Goal: Information Seeking & Learning: Learn about a topic

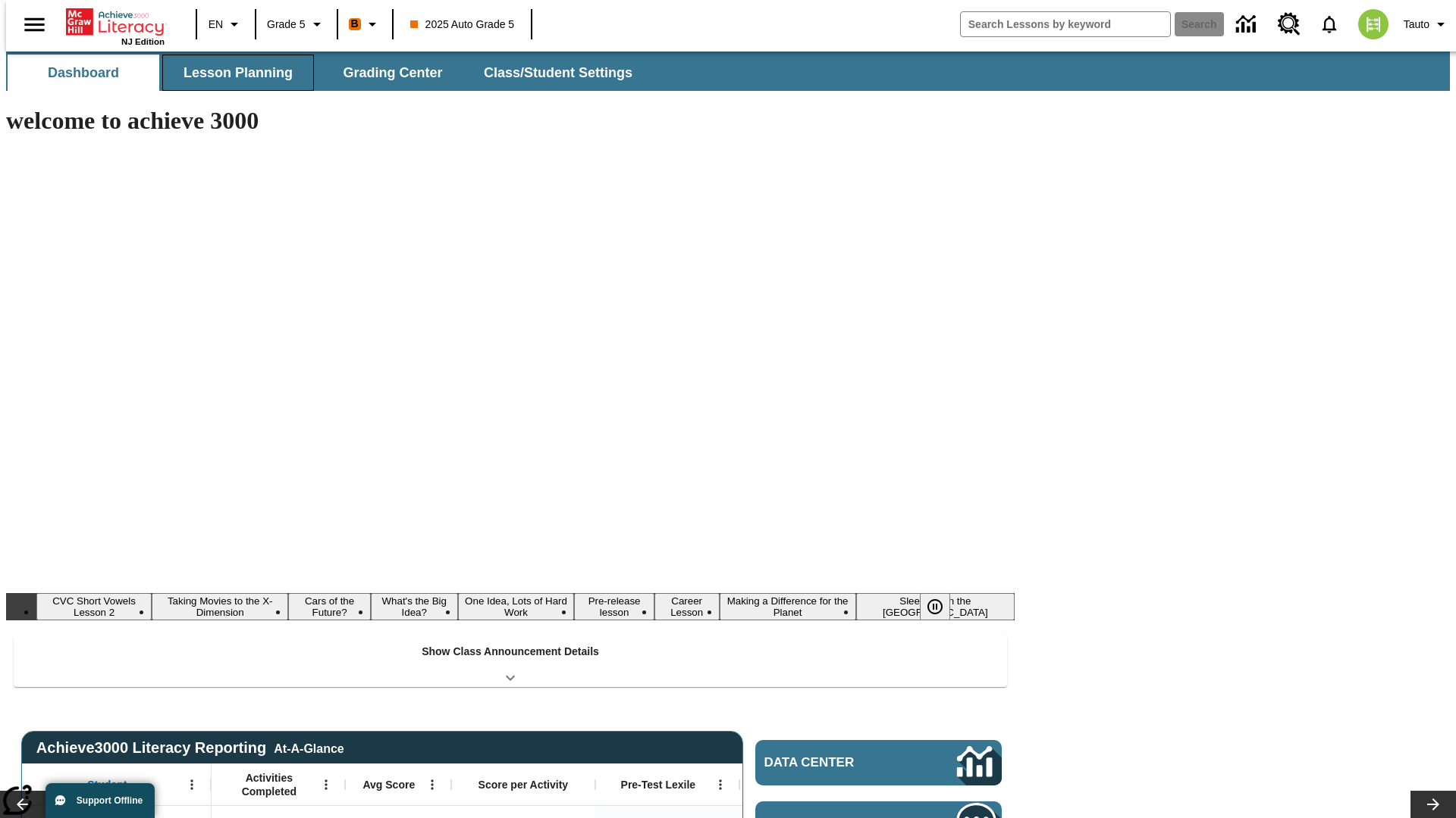
click at [232, 72] on button "Lesson Planning" at bounding box center [238, 72] width 152 height 36
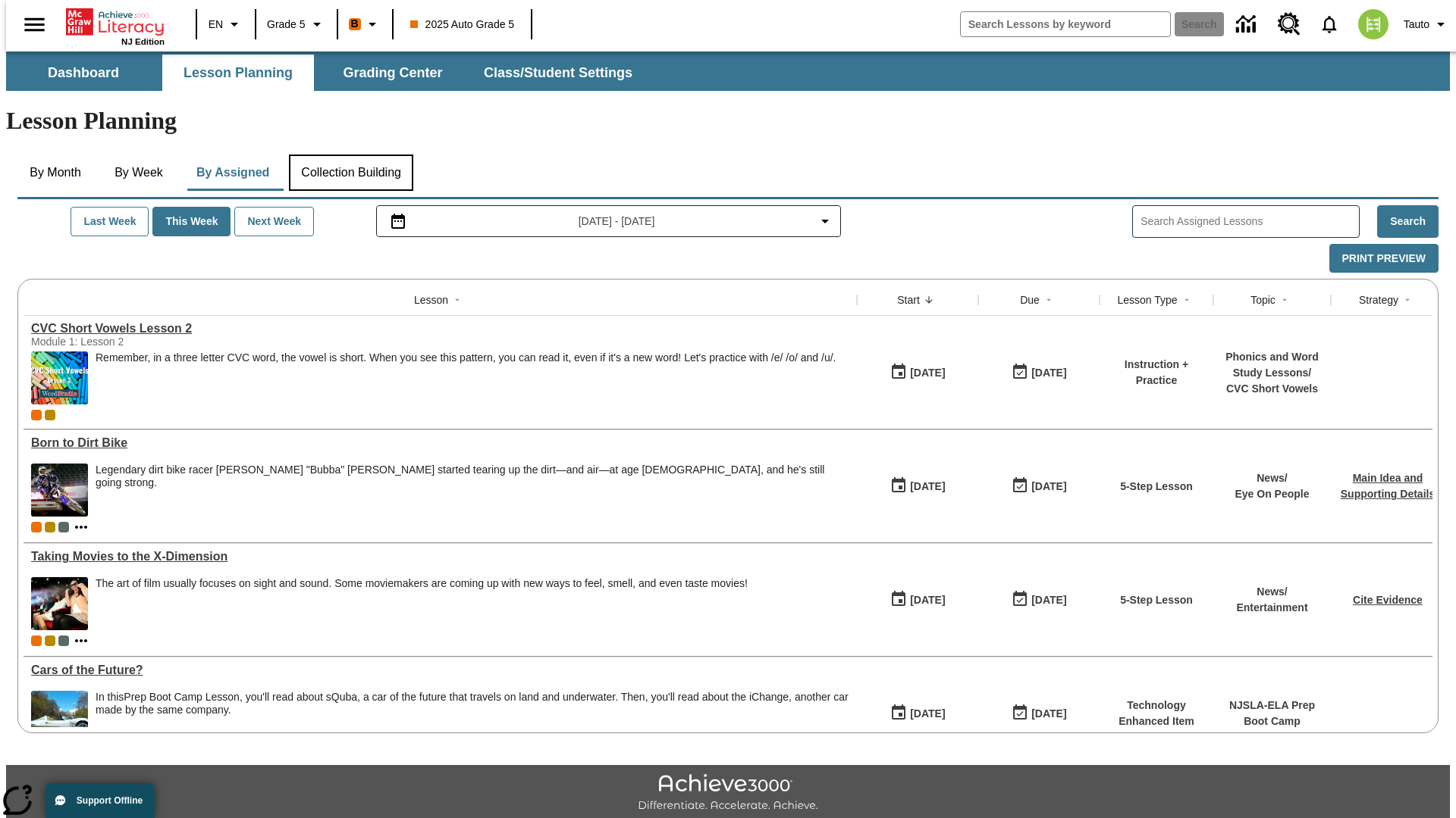
click at [351, 155] on button "Collection Building" at bounding box center [351, 173] width 124 height 36
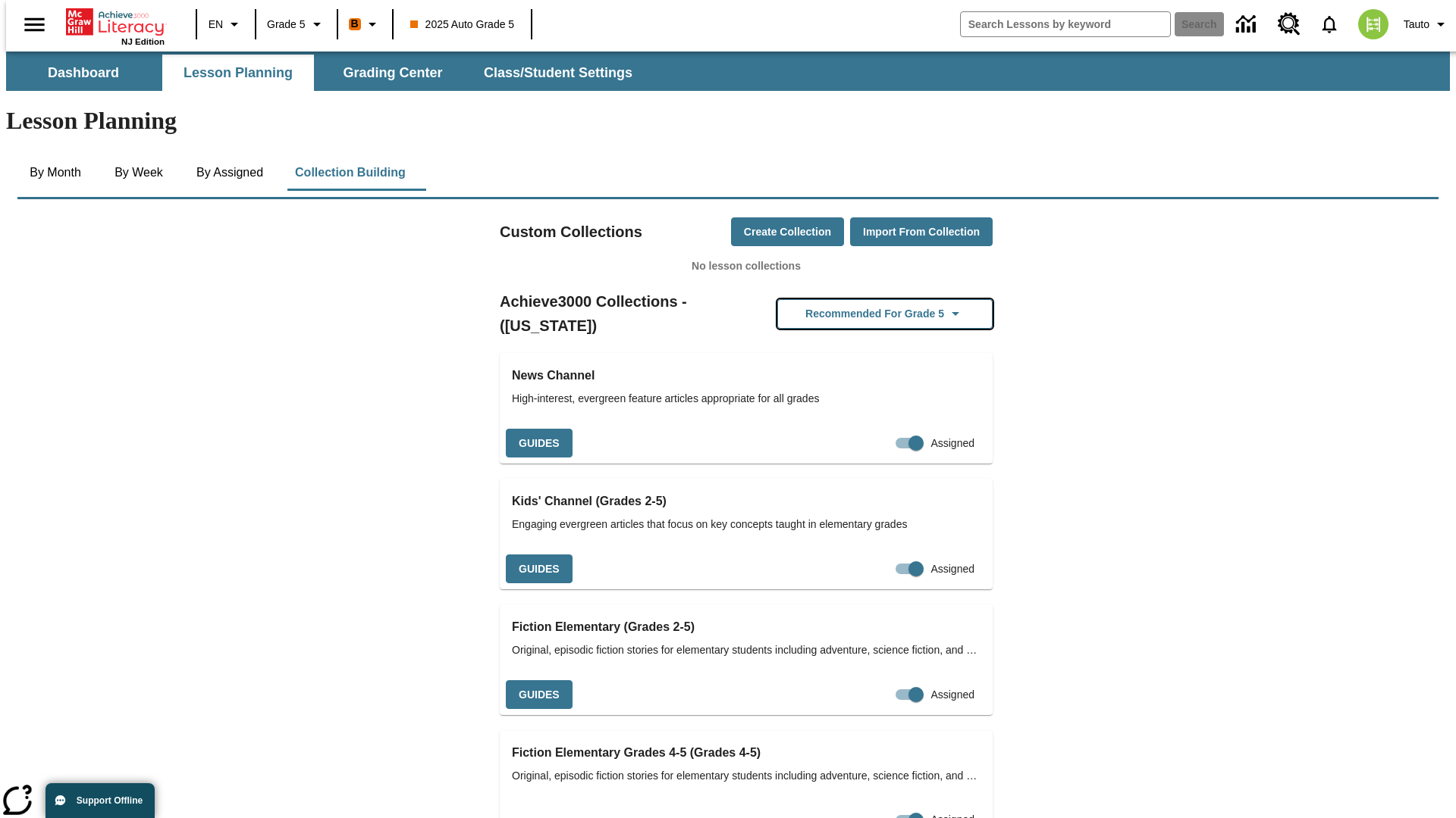
click at [861, 300] on button "Recommended for Grade 5" at bounding box center [885, 314] width 215 height 29
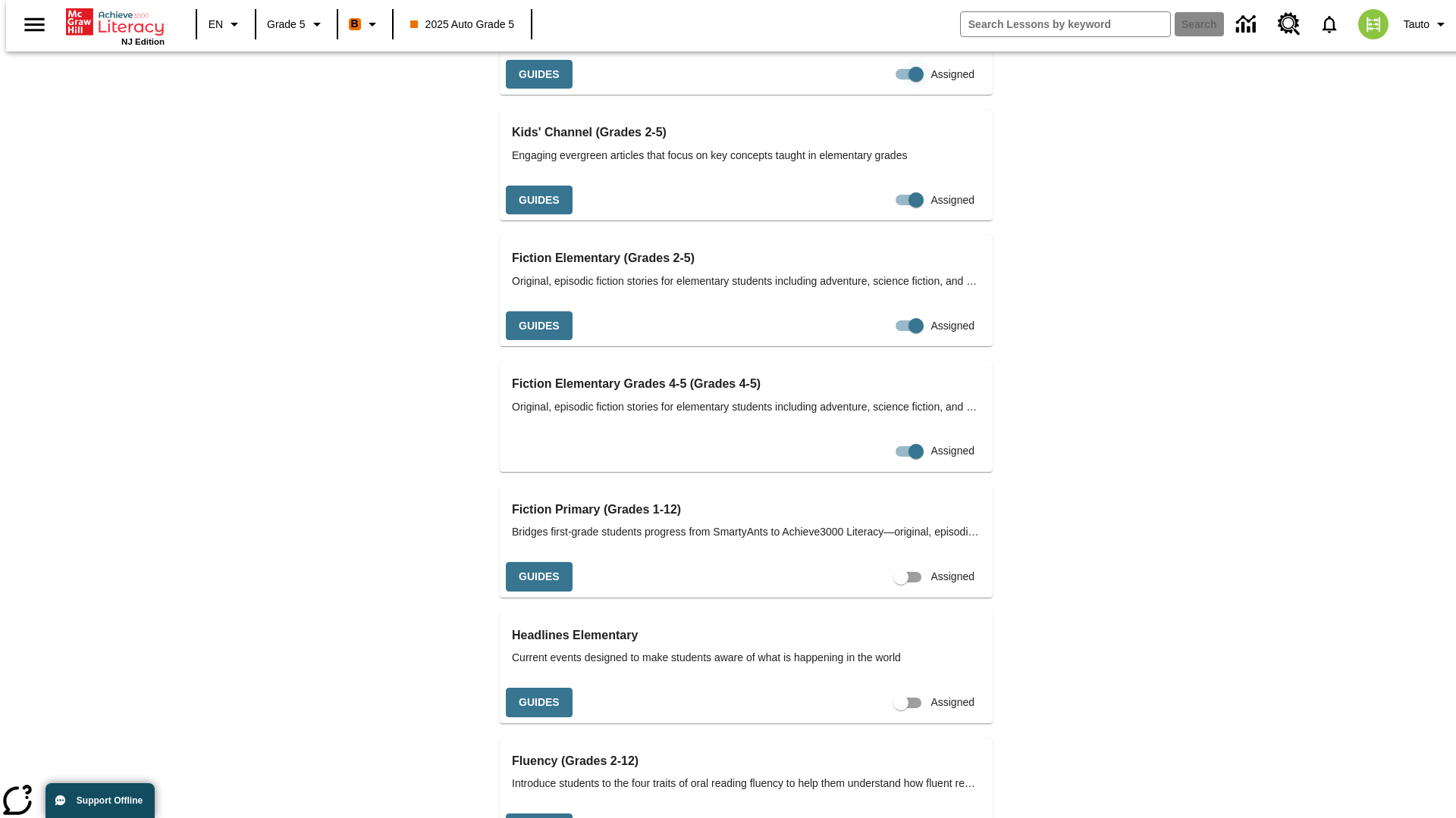
click at [873, 89] on input "Assigned" at bounding box center [916, 74] width 86 height 28
checkbox input "false"
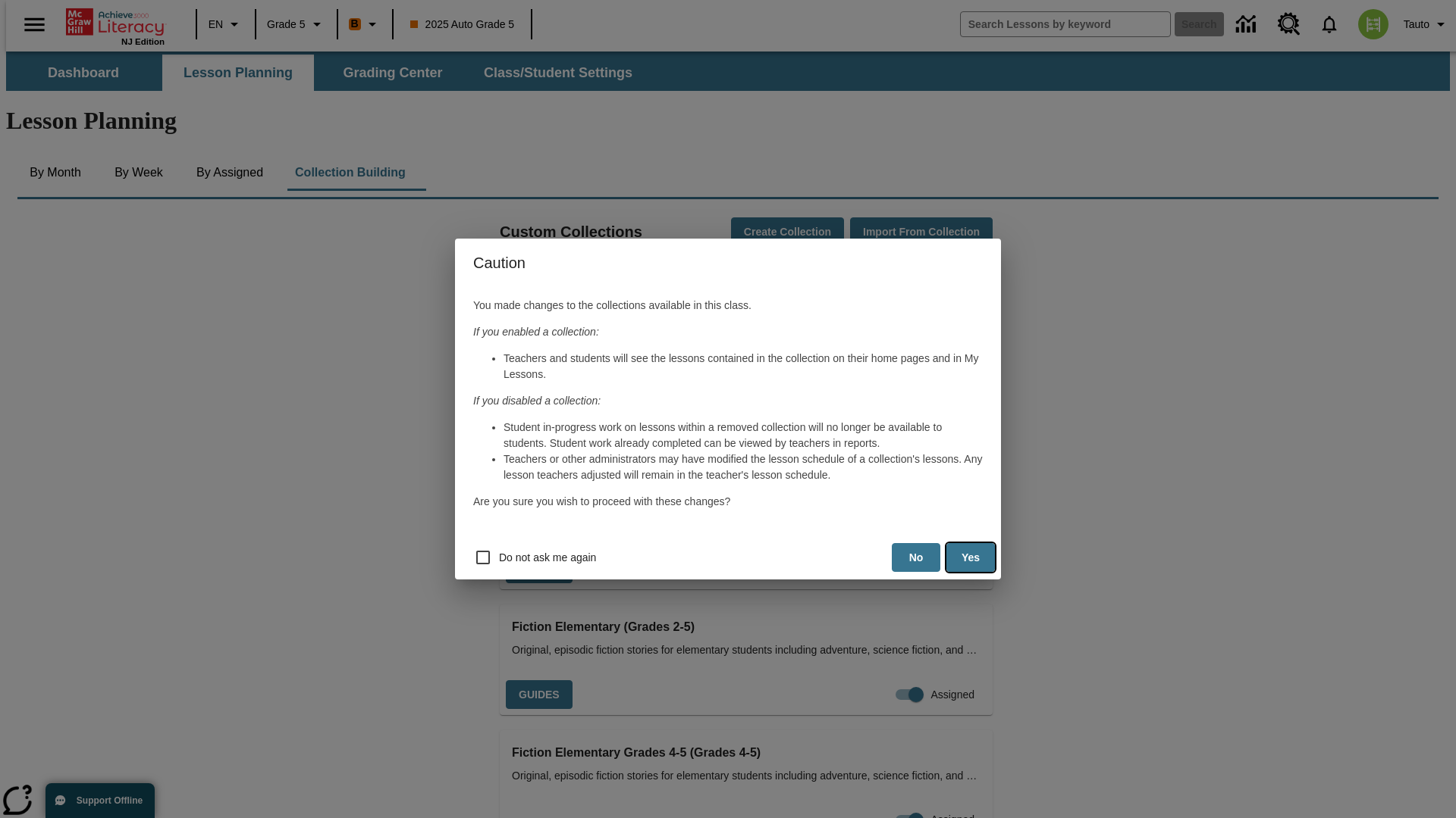
click at [970, 558] on button "Yes" at bounding box center [970, 558] width 48 height 29
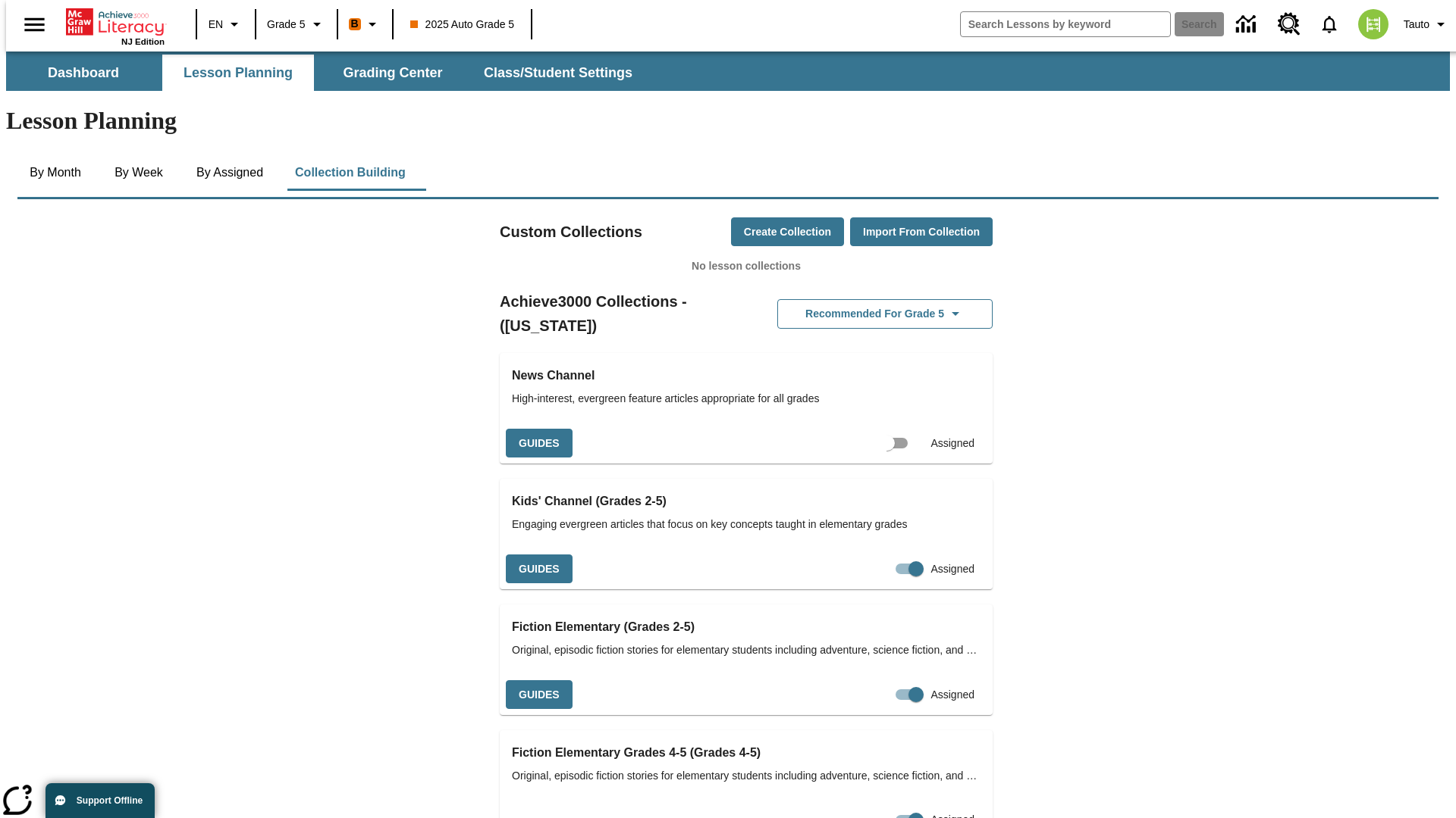
scroll to position [0, 14]
click at [874, 429] on input "Assigned" at bounding box center [900, 443] width 86 height 28
checkbox input "true"
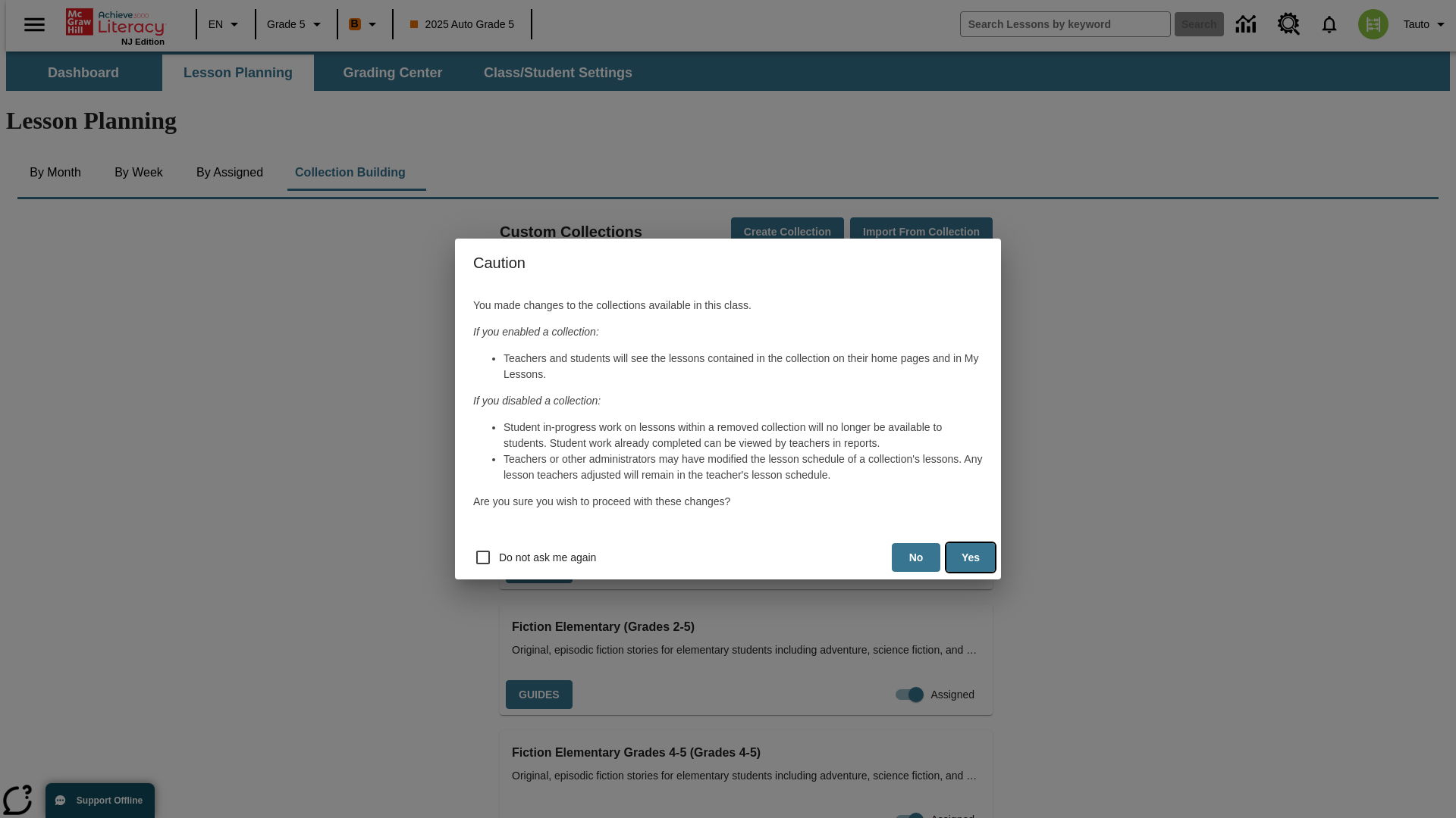
click at [970, 558] on button "Yes" at bounding box center [970, 558] width 48 height 29
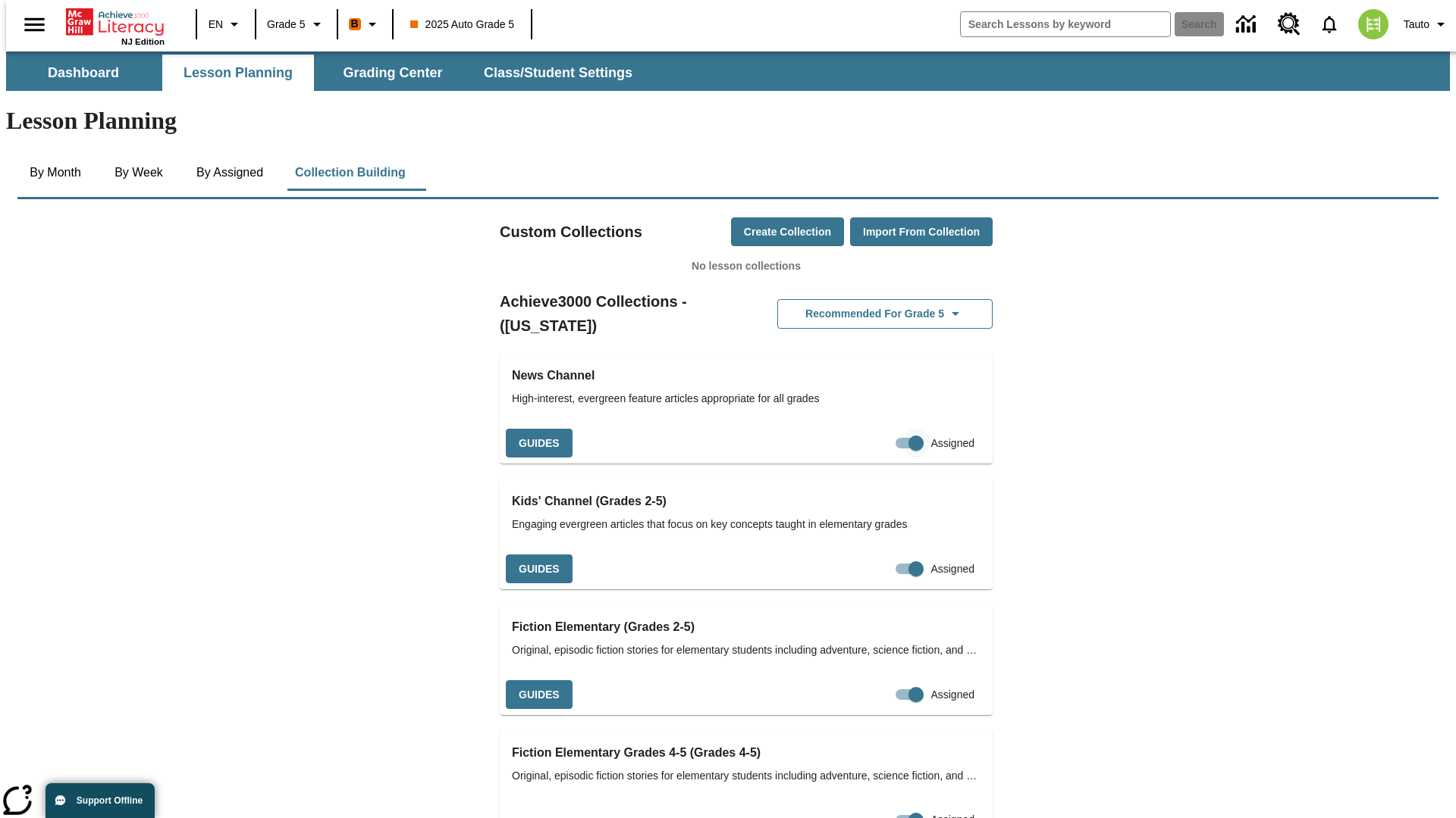
click at [889, 429] on input "Assigned" at bounding box center [916, 443] width 86 height 28
checkbox input "false"
